Goal: Transaction & Acquisition: Obtain resource

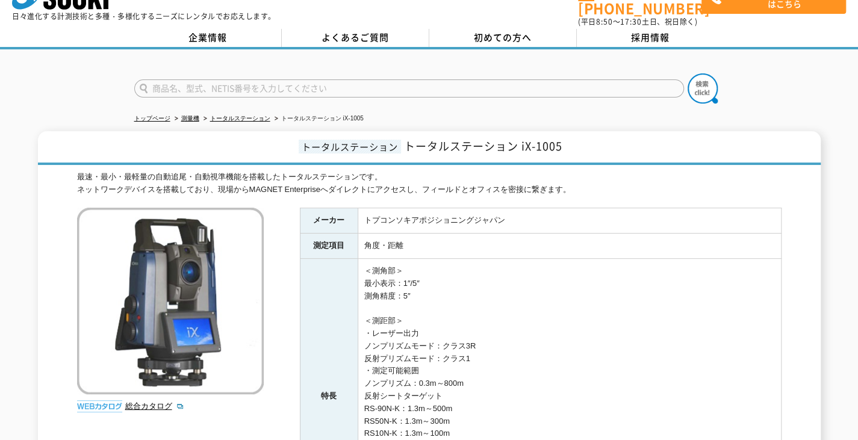
scroll to position [129, 0]
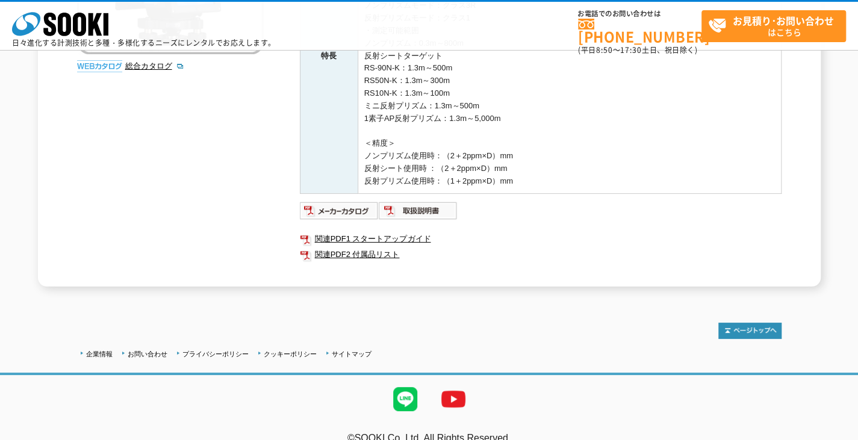
scroll to position [330, 0]
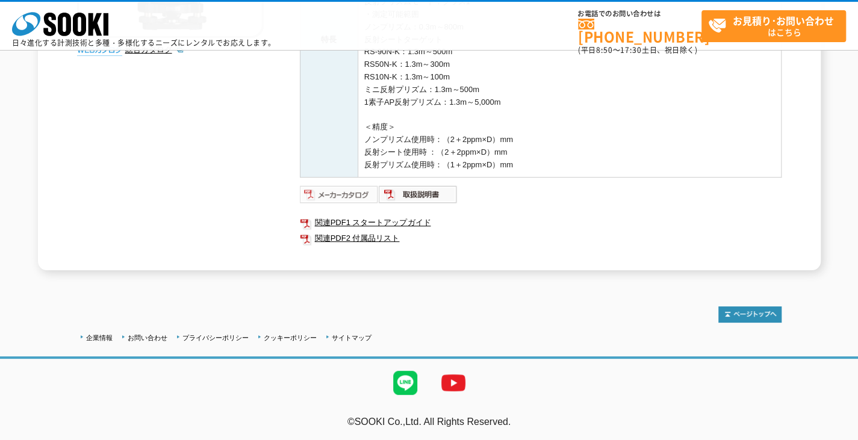
click at [346, 195] on img at bounding box center [339, 194] width 79 height 19
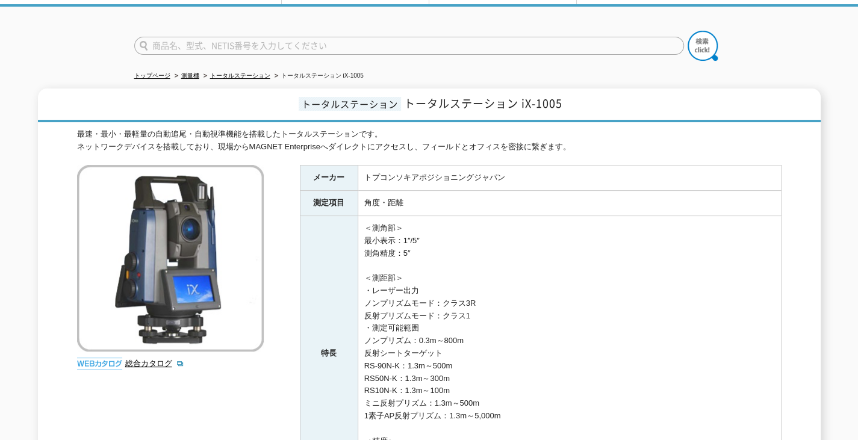
scroll to position [0, 0]
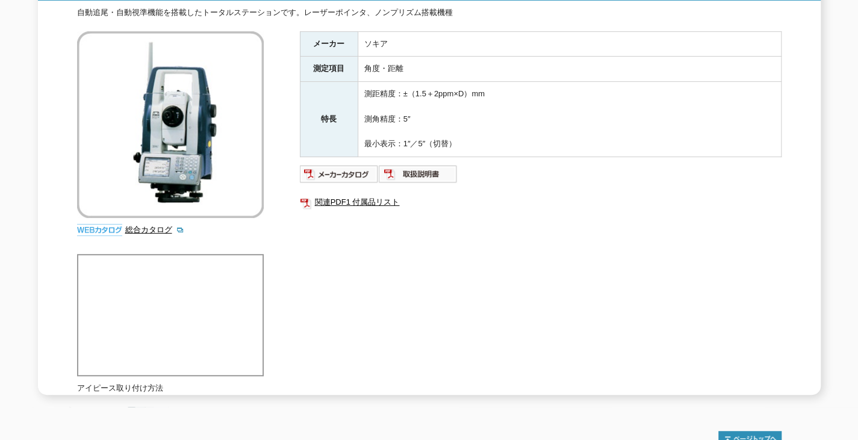
scroll to position [201, 0]
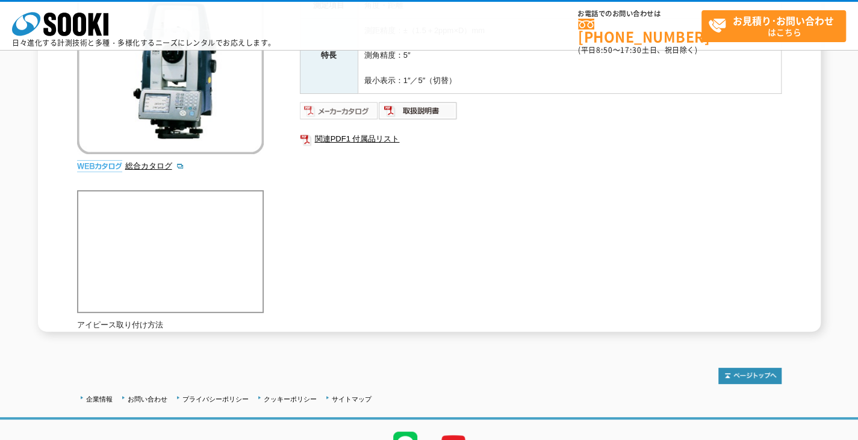
click at [339, 114] on img at bounding box center [339, 110] width 79 height 19
